Goal: Information Seeking & Learning: Learn about a topic

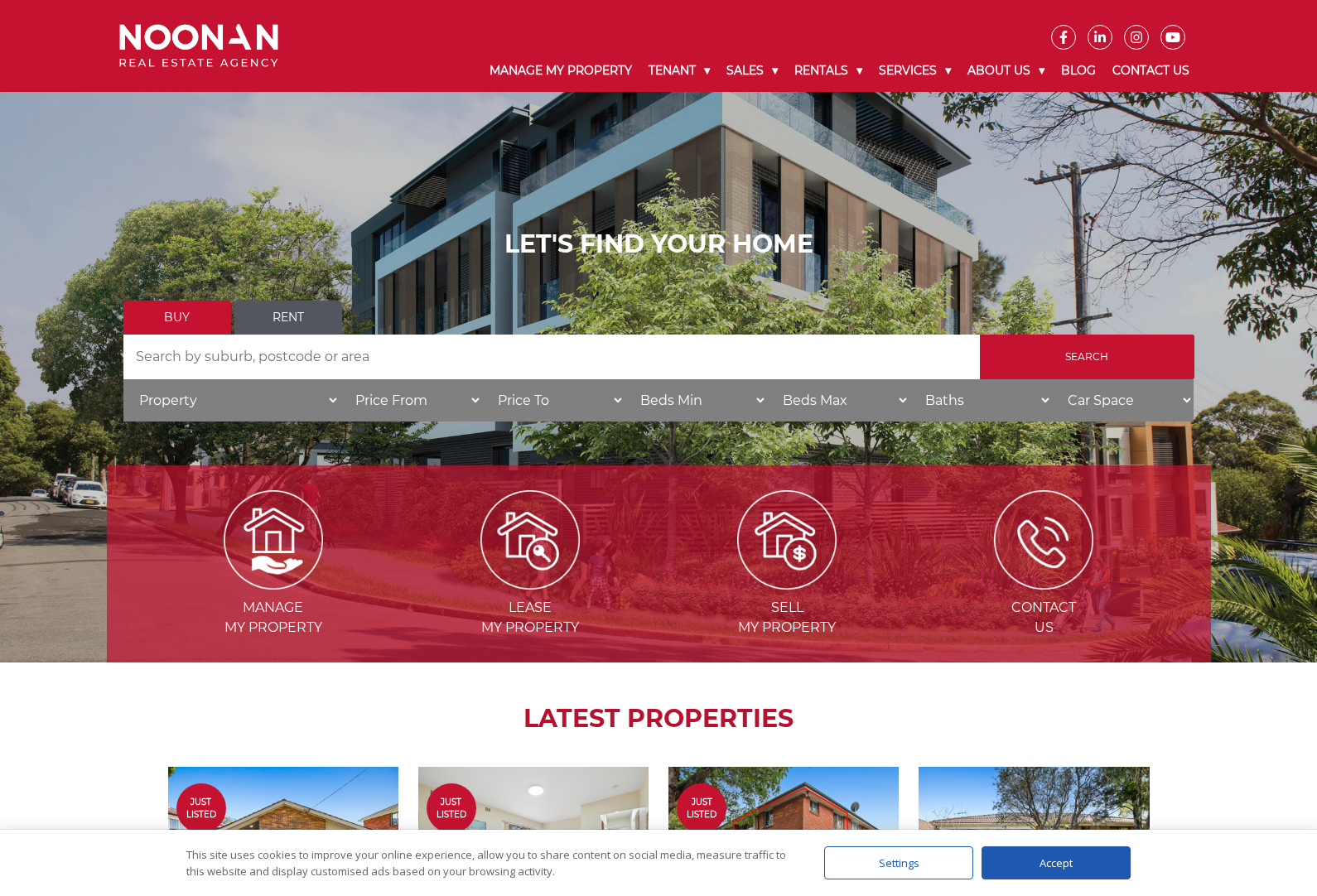
click at [542, 555] on img at bounding box center [530, 540] width 99 height 99
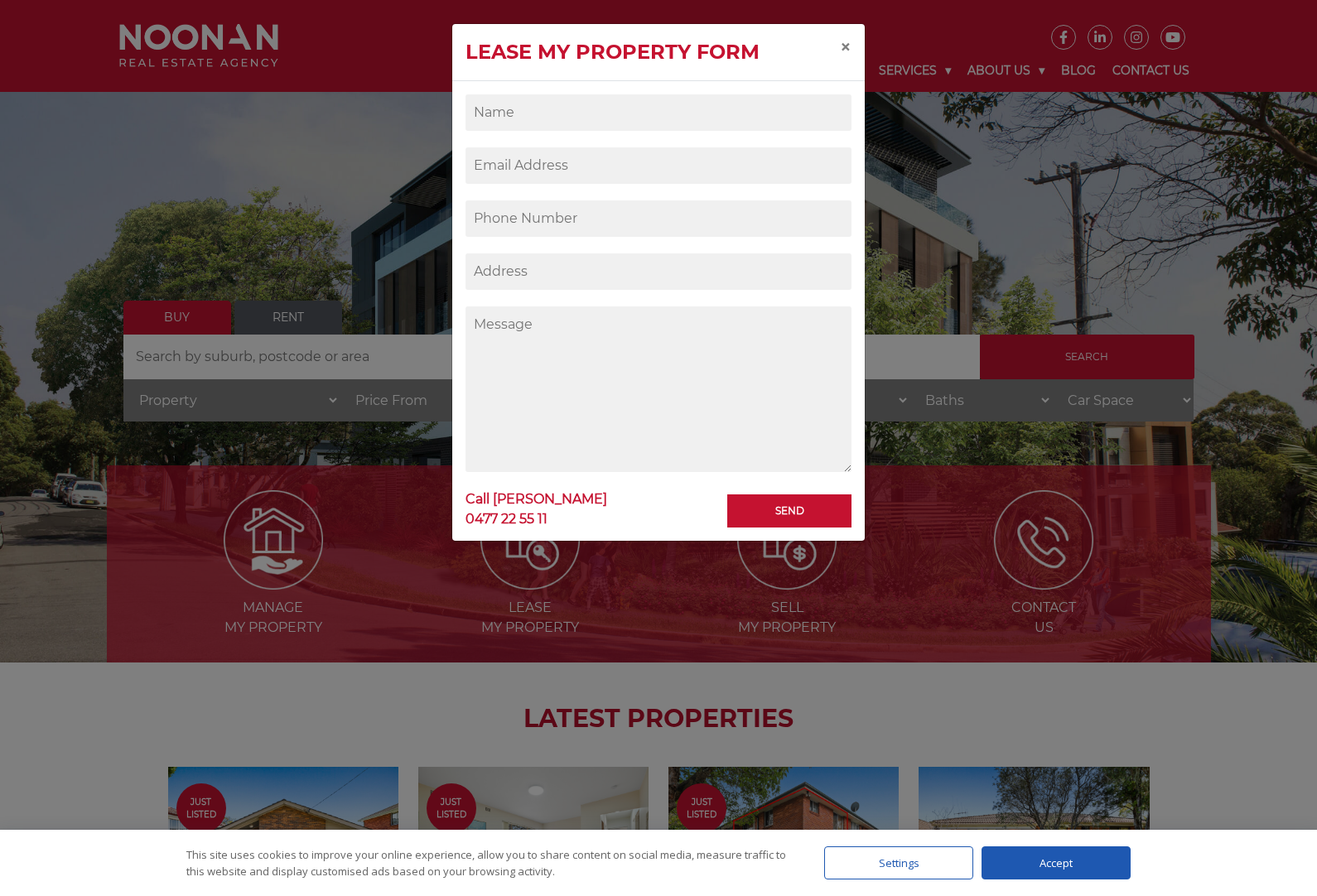
click at [842, 46] on span "×" at bounding box center [846, 47] width 11 height 24
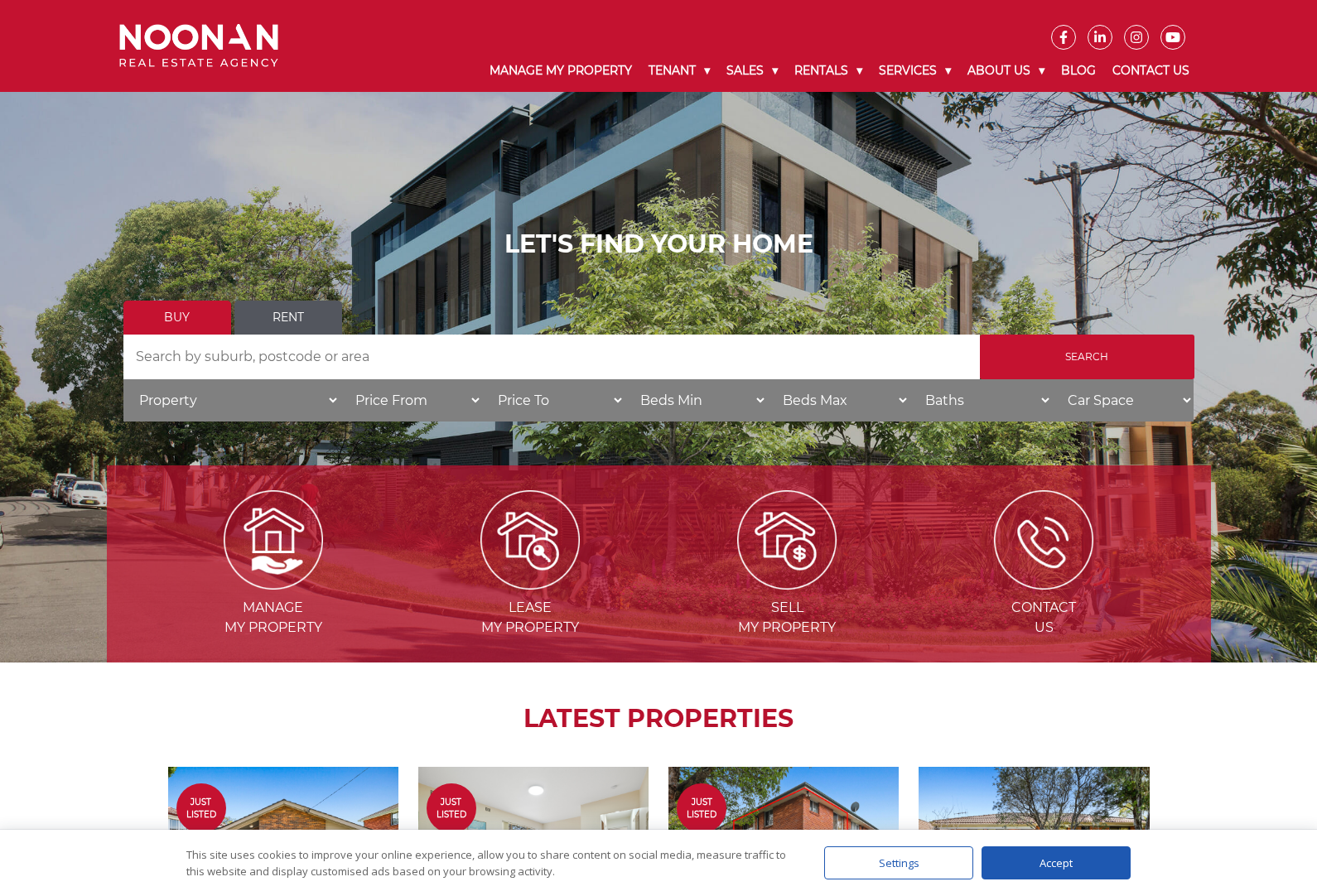
click at [856, 169] on ul "Urgent & Emergency Repairs Repairs and Maintenance Rent Payment (Simple Rent)" at bounding box center [752, 162] width 207 height 141
click at [818, 307] on div "LET'S FIND YOUR HOME Buy Rent Search Search by Address House Category Property …" at bounding box center [659, 331] width 1070 height 203
click at [874, 116] on link "Residential for Rent" at bounding box center [898, 112] width 199 height 22
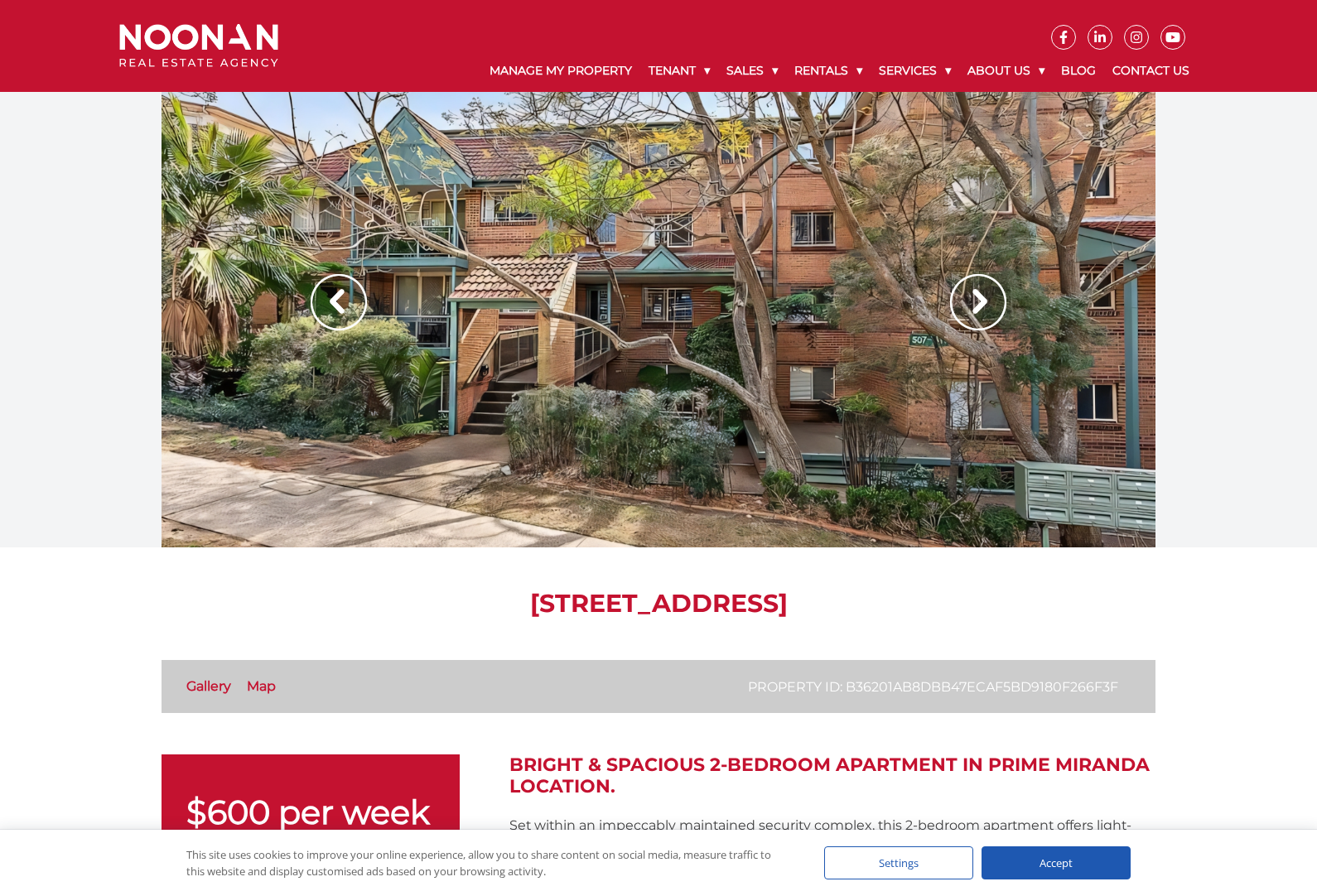
click at [975, 301] on img at bounding box center [978, 302] width 56 height 56
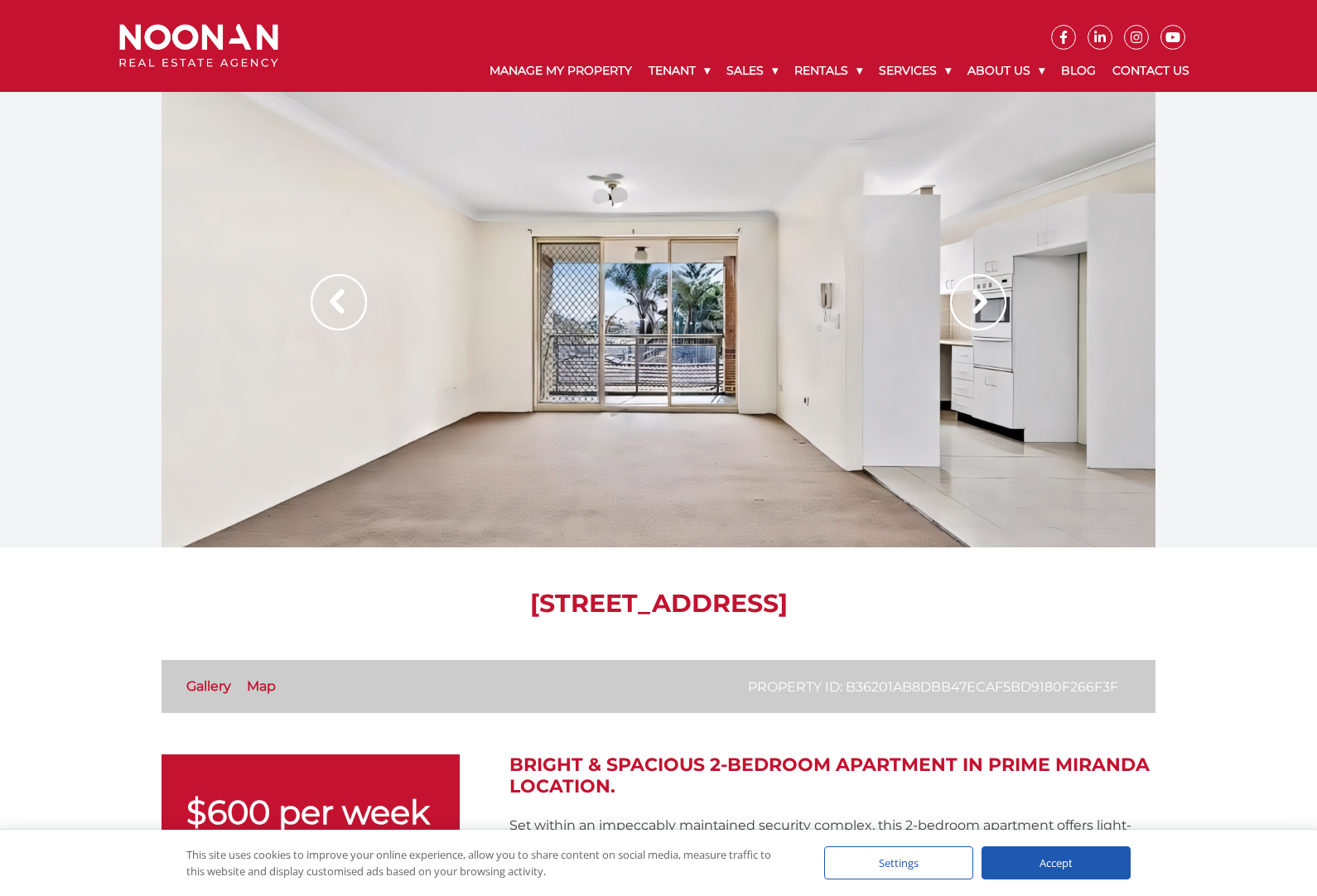
click at [964, 330] on img at bounding box center [978, 302] width 56 height 56
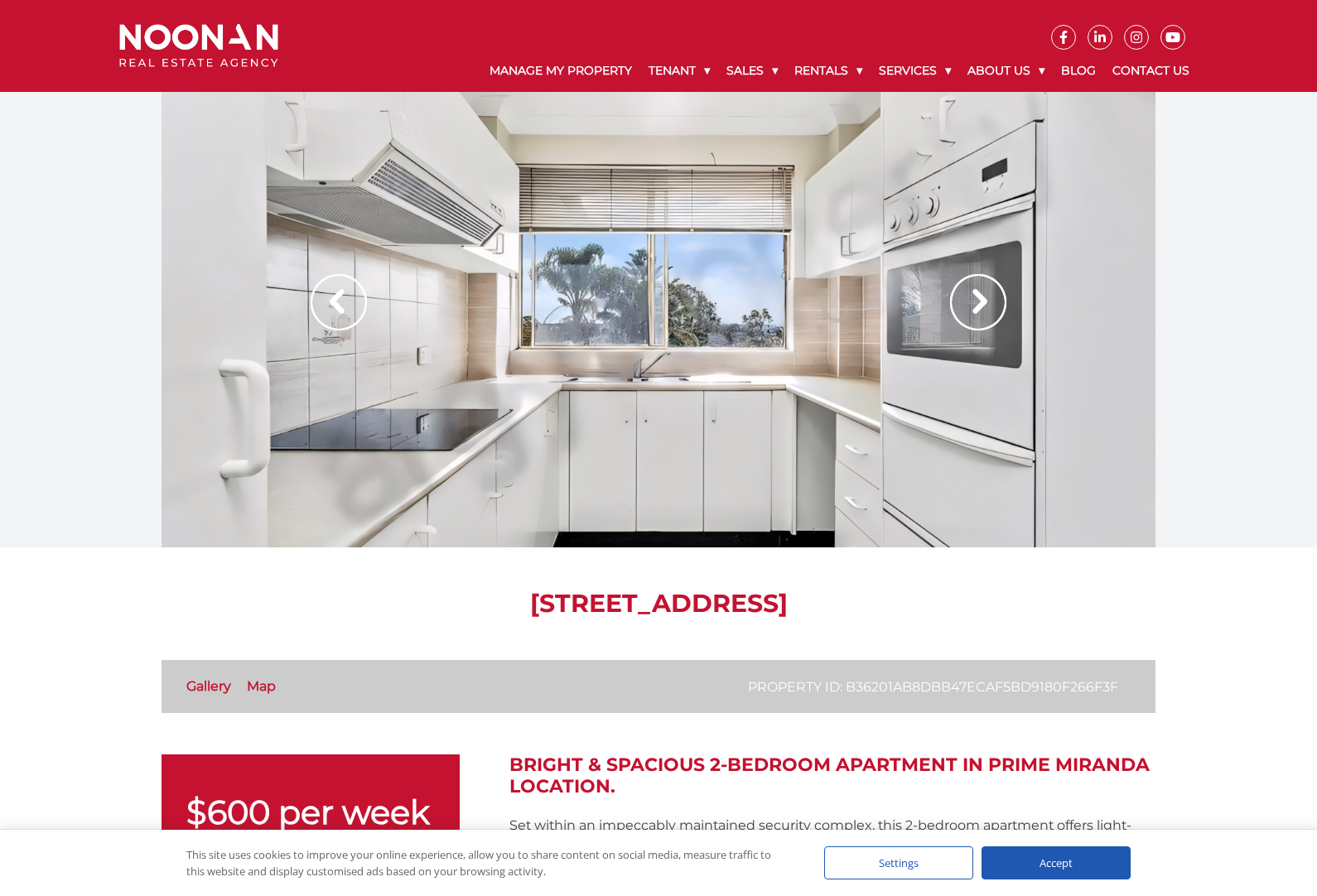
click at [976, 315] on img at bounding box center [978, 302] width 56 height 56
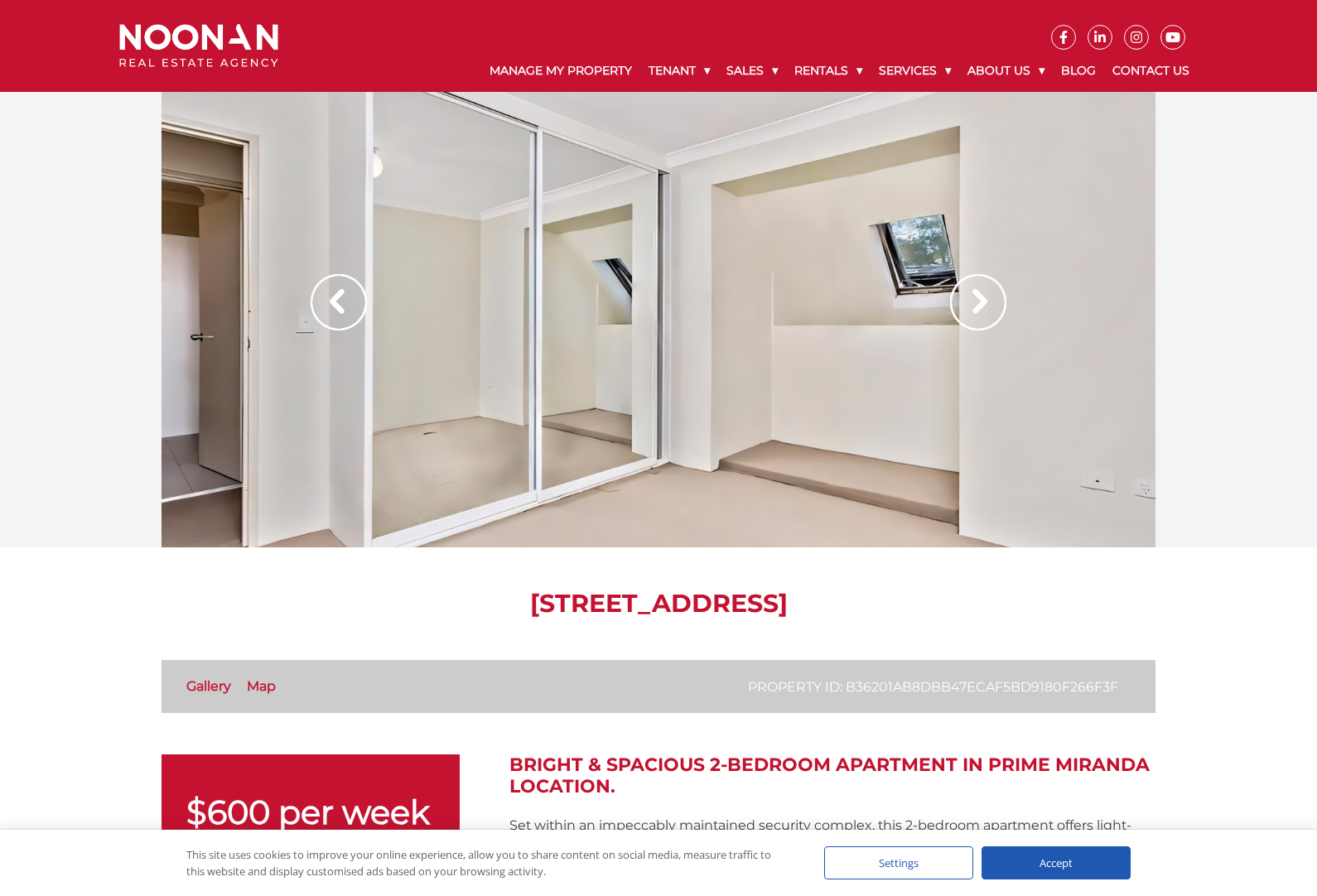
click at [975, 317] on img at bounding box center [978, 302] width 56 height 56
click at [967, 316] on img at bounding box center [978, 302] width 56 height 56
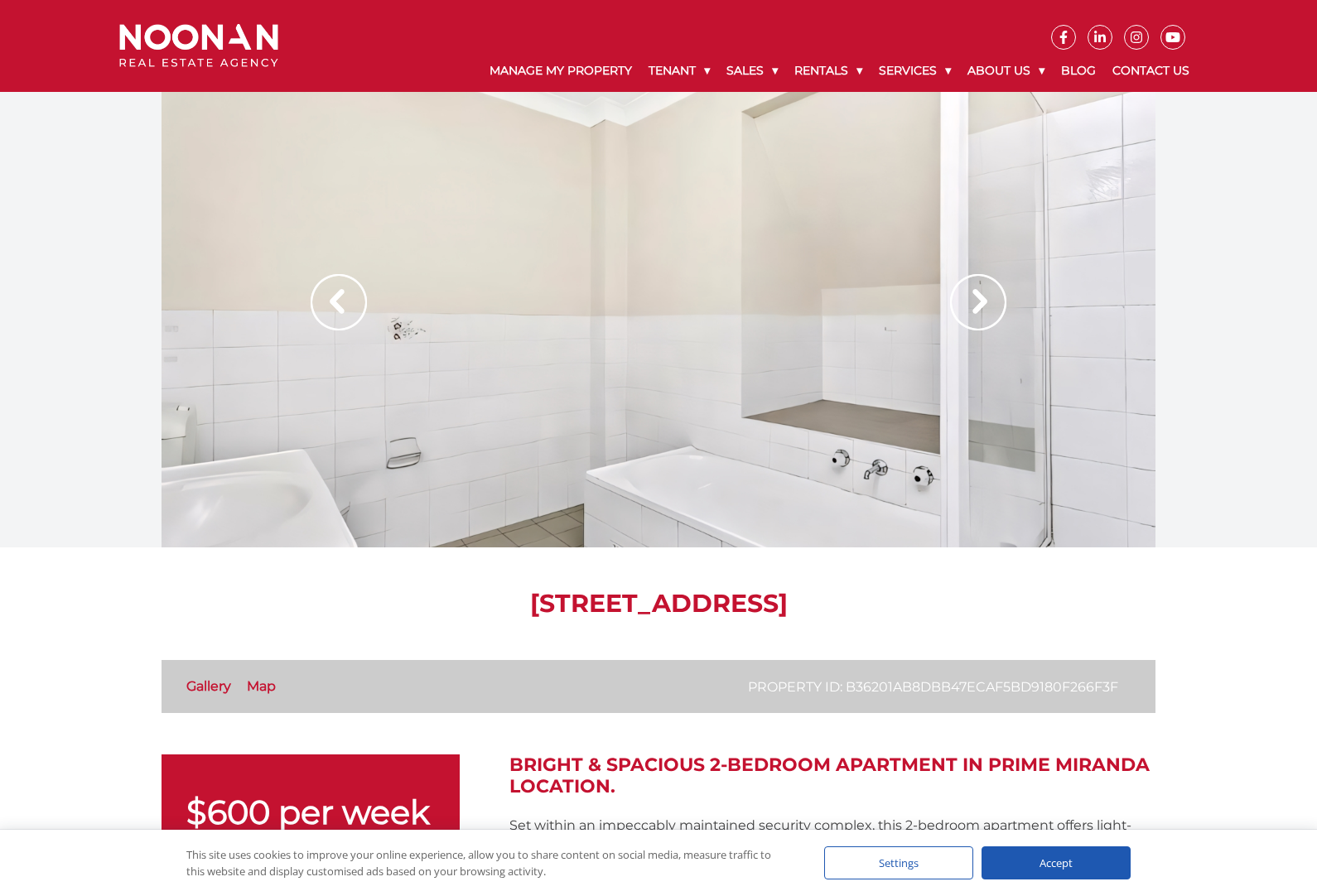
click at [976, 314] on img at bounding box center [978, 302] width 56 height 56
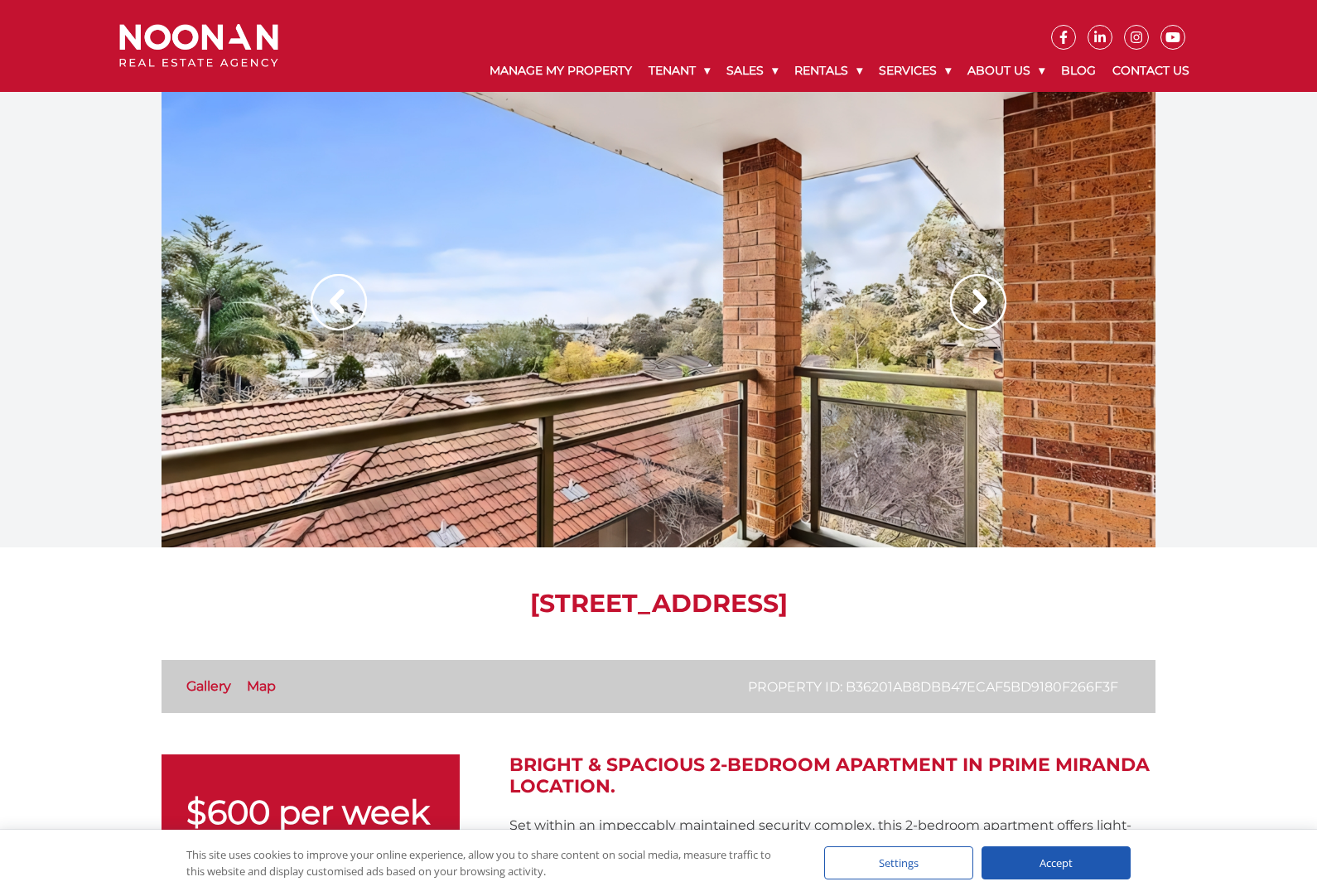
click at [317, 285] on img at bounding box center [338, 302] width 56 height 56
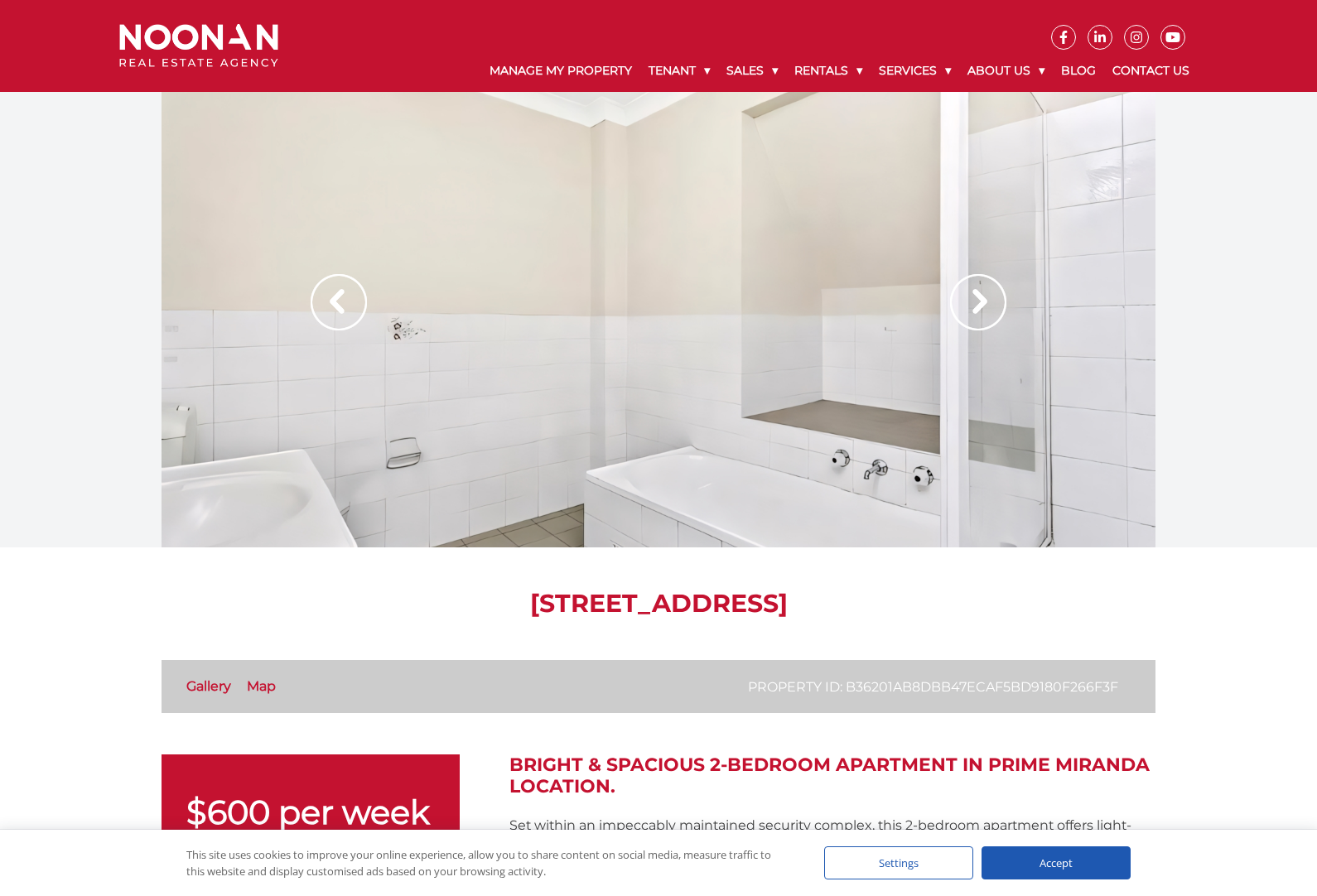
click at [331, 291] on img at bounding box center [338, 302] width 56 height 56
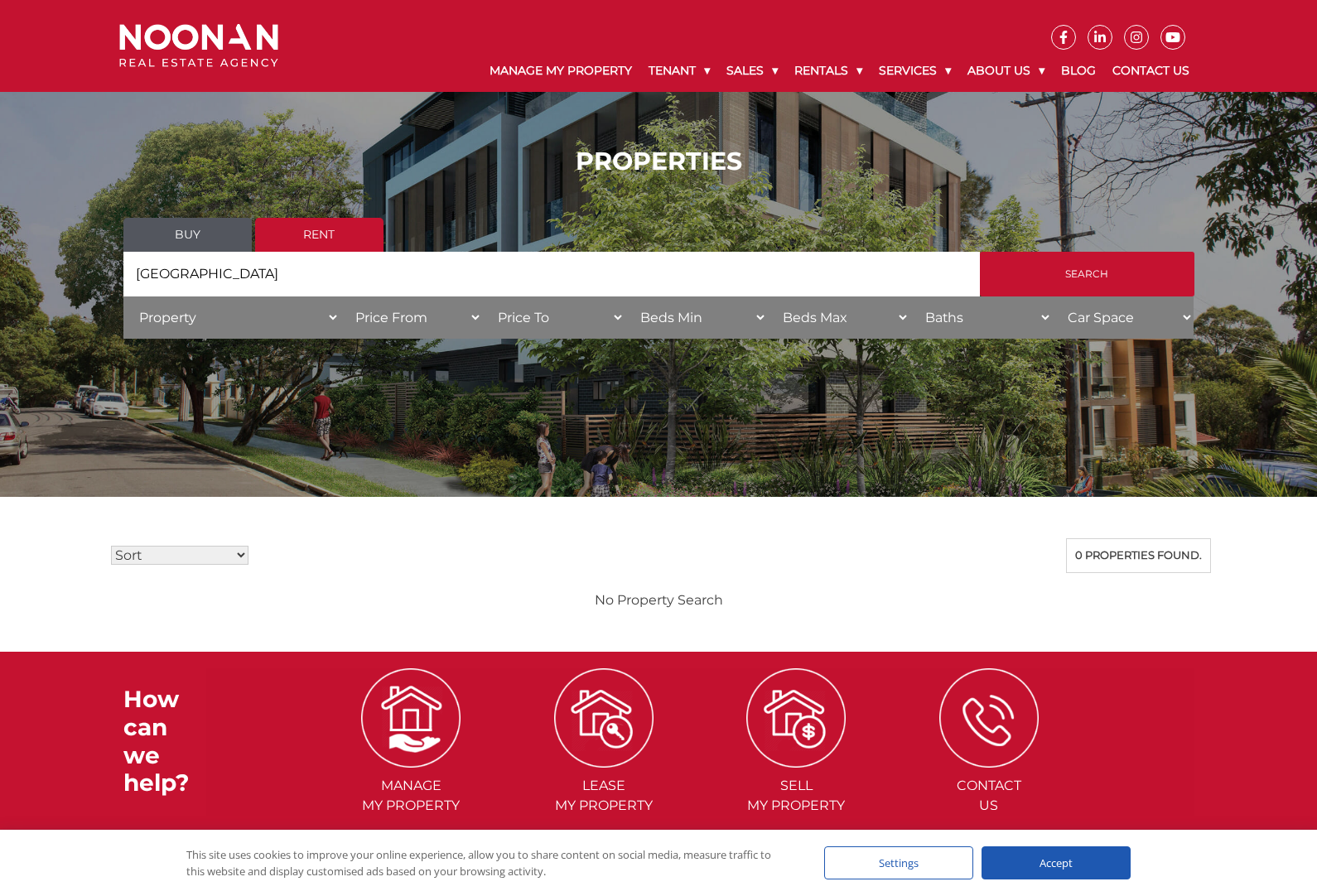
click at [1093, 296] on input "Search" at bounding box center [1086, 275] width 215 height 45
click at [198, 317] on select "Property House Unit Apartment Other Villa Duplex Semi-detached Townhouse Terrac…" at bounding box center [232, 317] width 217 height 42
select select "Studio"
click at [1117, 286] on input "Search" at bounding box center [1086, 275] width 215 height 45
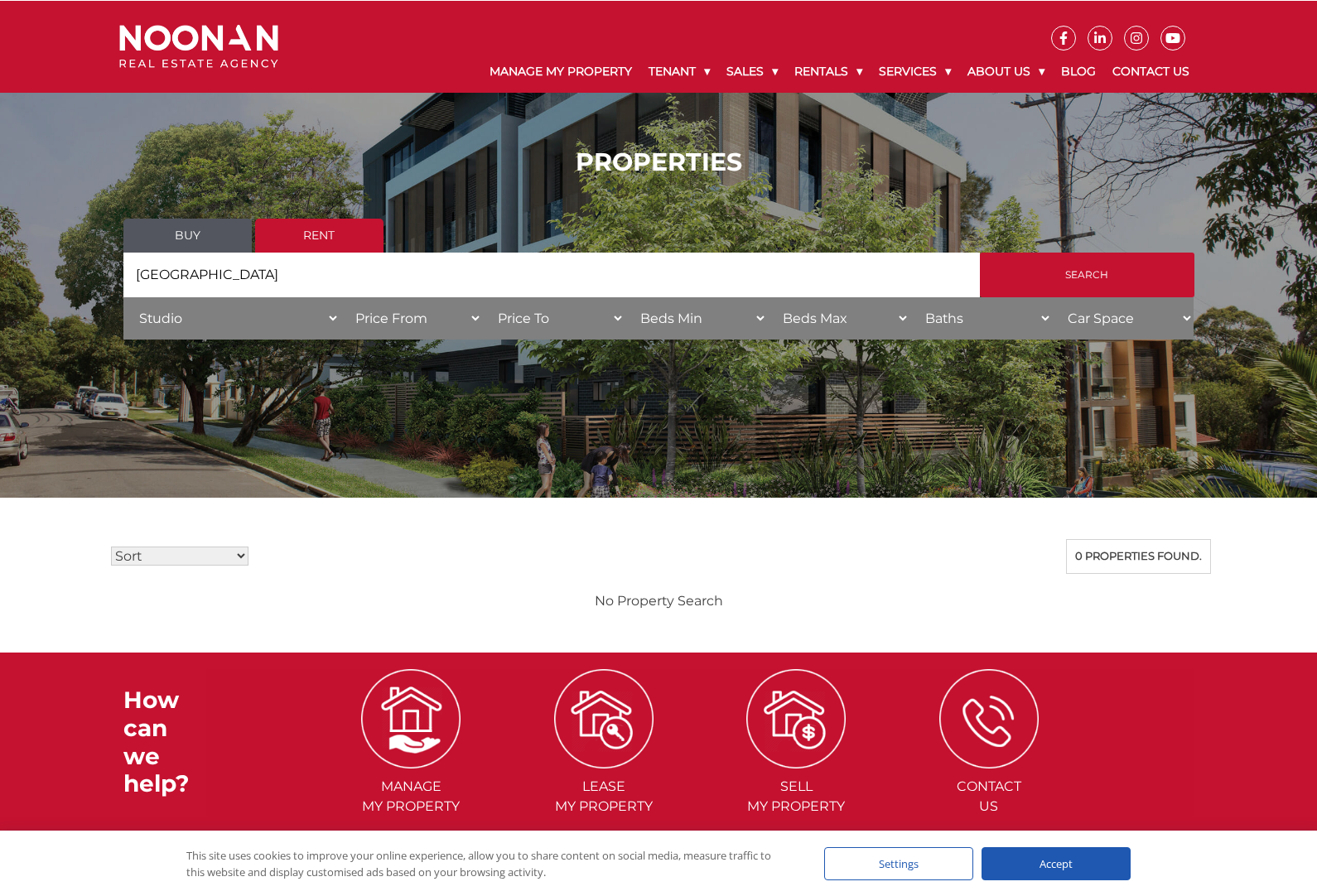
click at [403, 323] on select "Price From $50 $100 $150 $200 $250 $300 $350 $400 $450 $500 $550 $600 $650 $700…" at bounding box center [411, 317] width 142 height 42
click at [544, 325] on select "Price To $50 $100 $150 $200 $250 $300 $350 $400 $450 $500 $550 $600 $650 $700 $…" at bounding box center [553, 317] width 142 height 42
select select "600"
click at [814, 319] on select "Beds Max 1 + 2 + 3 + 4 + 5 + 6 + 7 + 8 + 9 + 10 +" at bounding box center [838, 317] width 142 height 42
click at [822, 323] on select "Beds Max 1 + 2 + 3 + 4 + 5 + 6 + 7 + 8 + 9 + 10 +" at bounding box center [838, 317] width 142 height 42
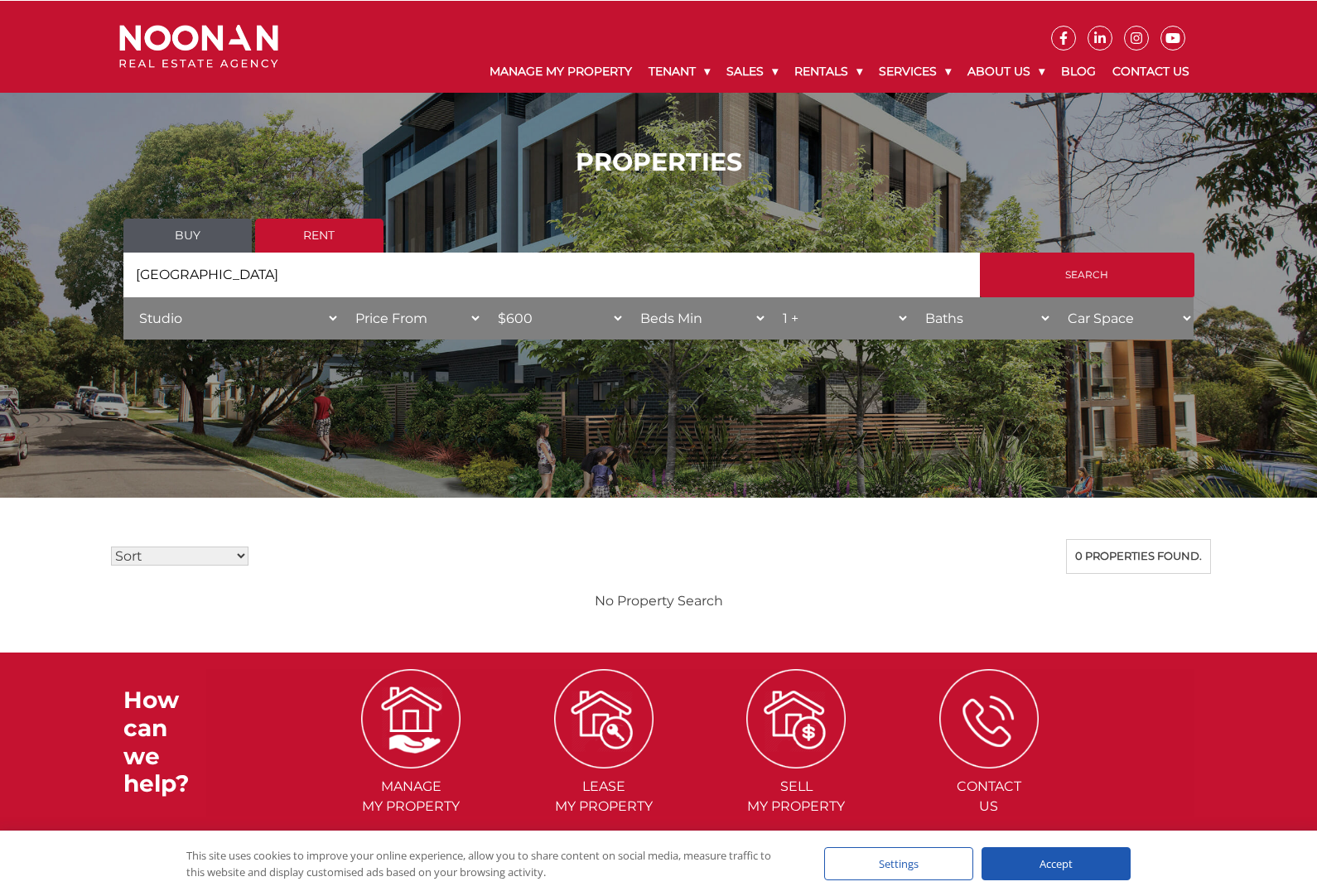
click at [801, 318] on select "Beds Max 1 + 2 + 3 + 4 + 5 + 6 + 7 + 8 + 9 + 10 +" at bounding box center [838, 317] width 142 height 42
select select "2"
click at [951, 326] on select "Baths 1 + 2 + 3 +" at bounding box center [980, 317] width 142 height 42
select select "1"
click at [1099, 321] on select "Car Space 1 + 2 + 3 +" at bounding box center [1123, 317] width 142 height 42
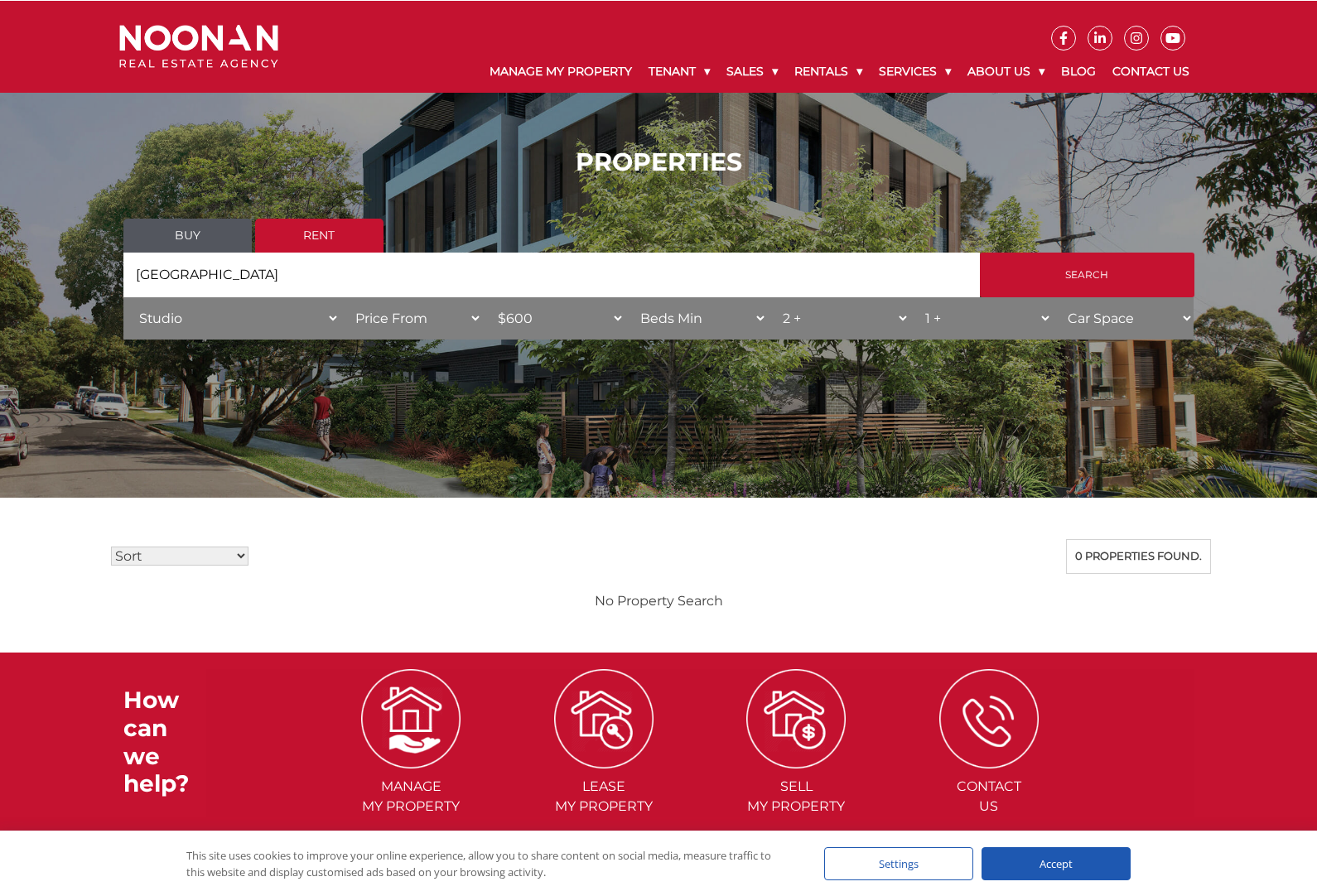
select select "1"
click at [1113, 291] on input "Search" at bounding box center [1086, 275] width 215 height 45
